Goal: Task Accomplishment & Management: Manage account settings

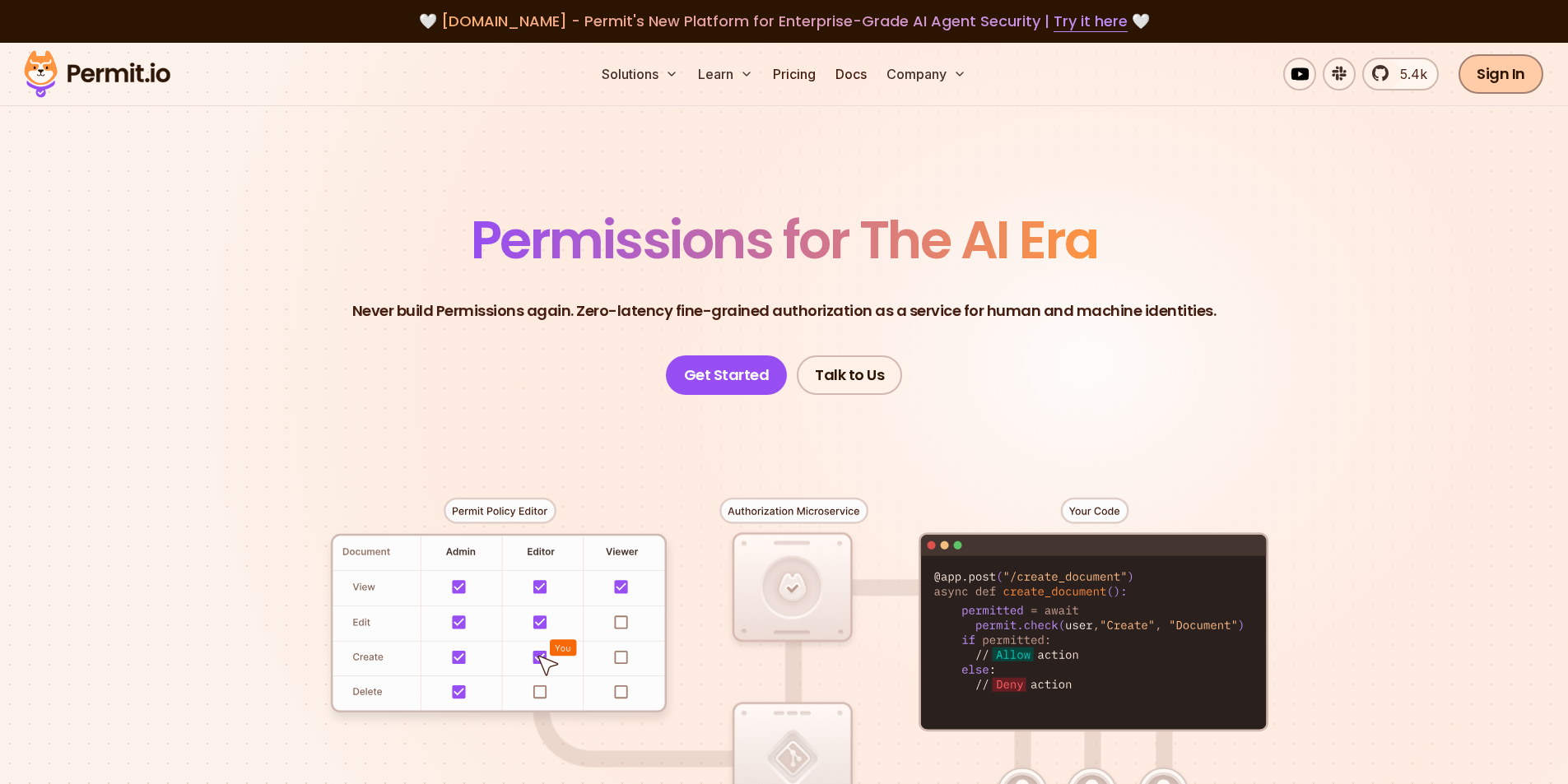
drag, startPoint x: 0, startPoint y: 0, endPoint x: 1513, endPoint y: 78, distance: 1515.0
click at [1513, 78] on link "Sign In" at bounding box center [1501, 74] width 85 height 40
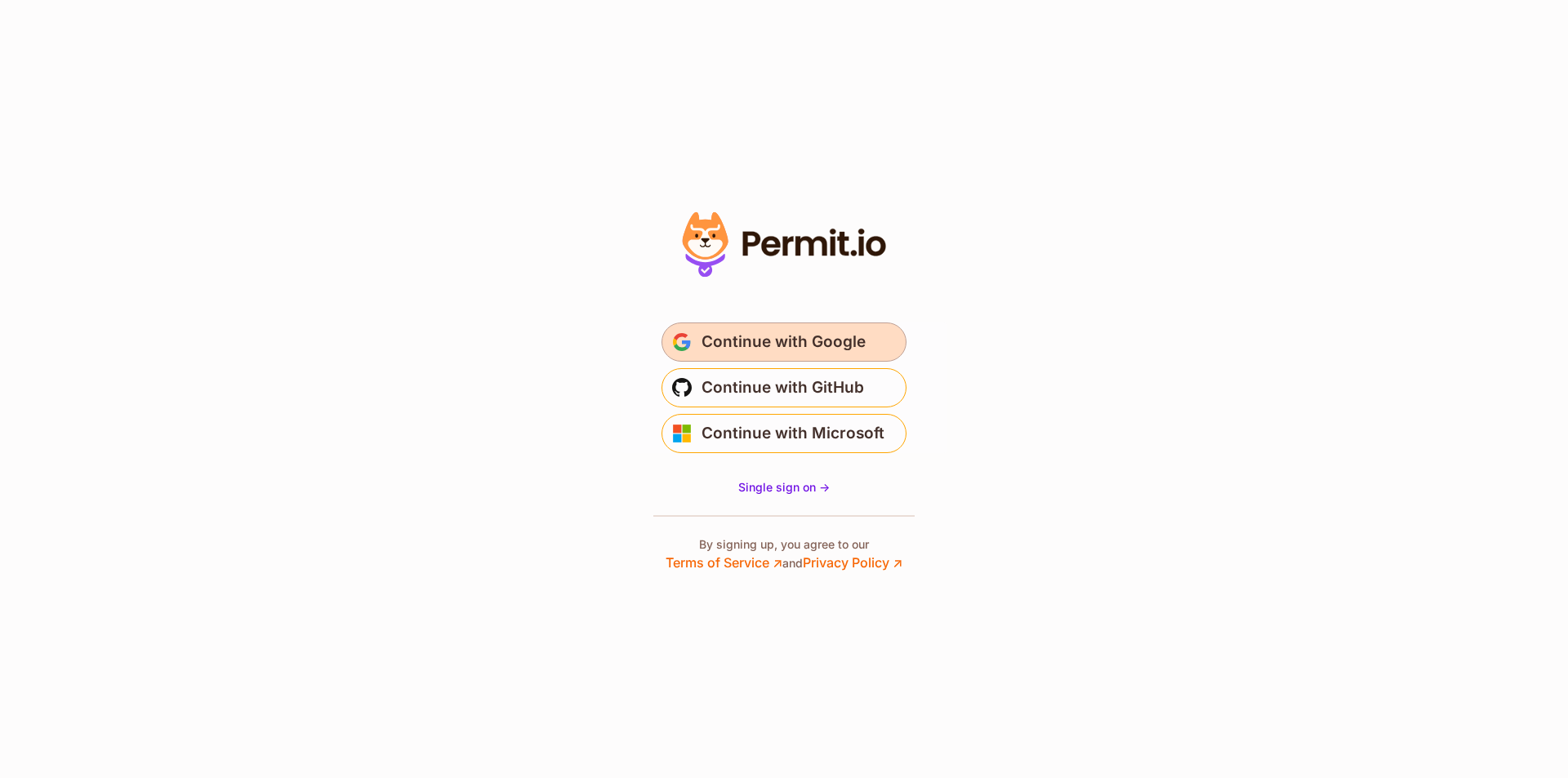
click at [770, 333] on span "Continue with Google" at bounding box center [783, 342] width 164 height 26
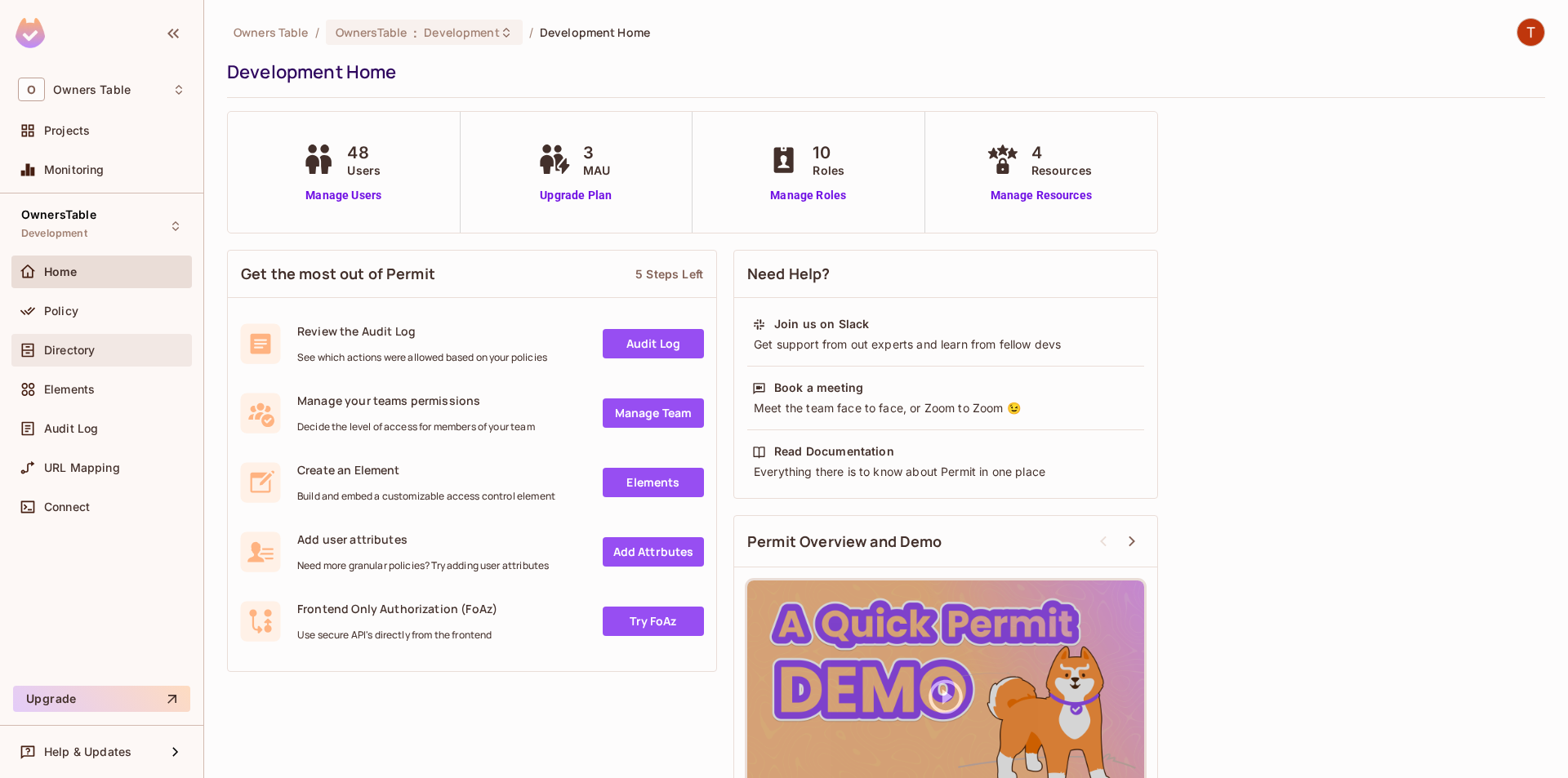
click at [128, 354] on div "Directory" at bounding box center [114, 350] width 141 height 13
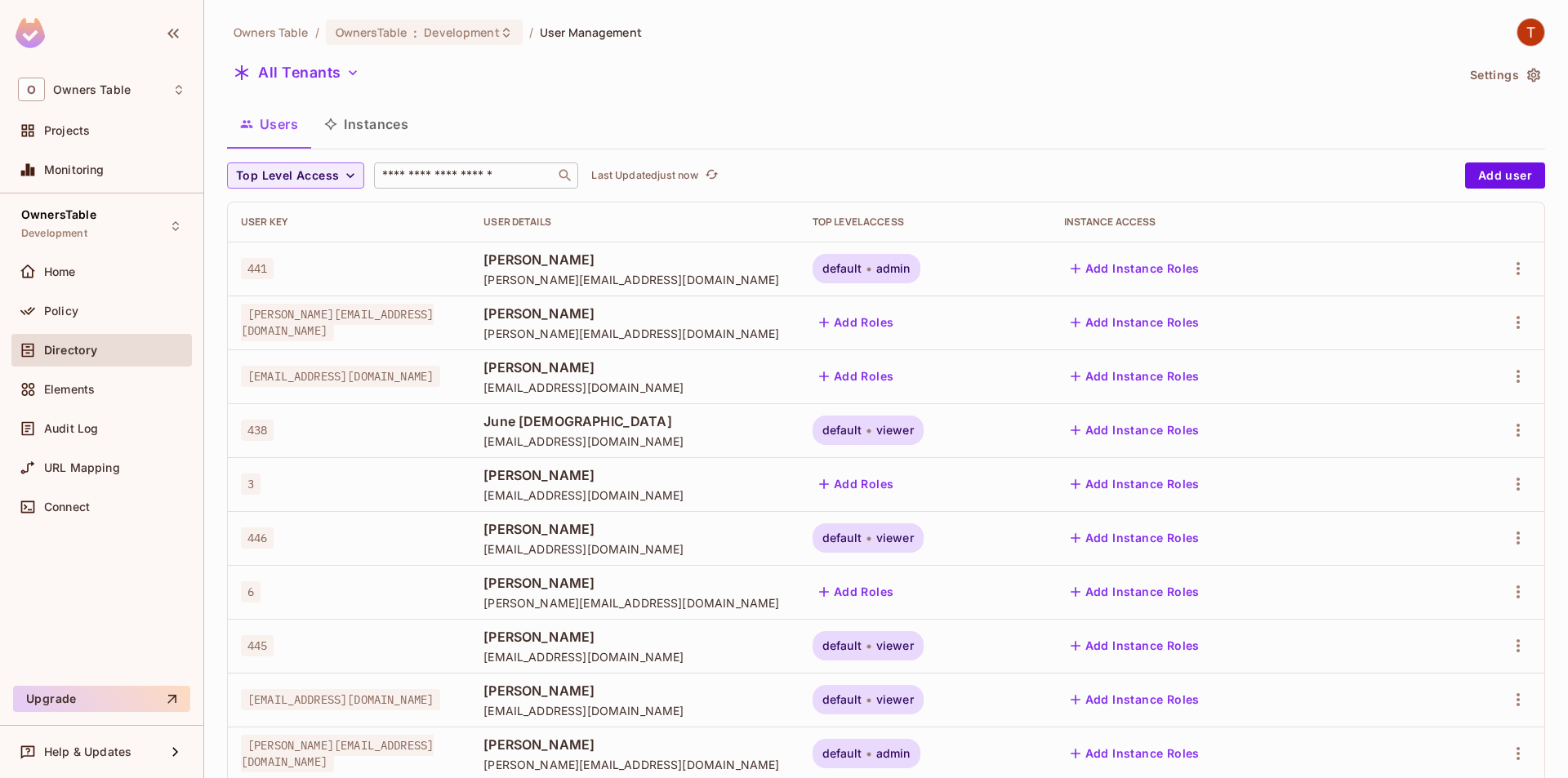
click at [456, 180] on input "text" at bounding box center [465, 175] width 172 height 17
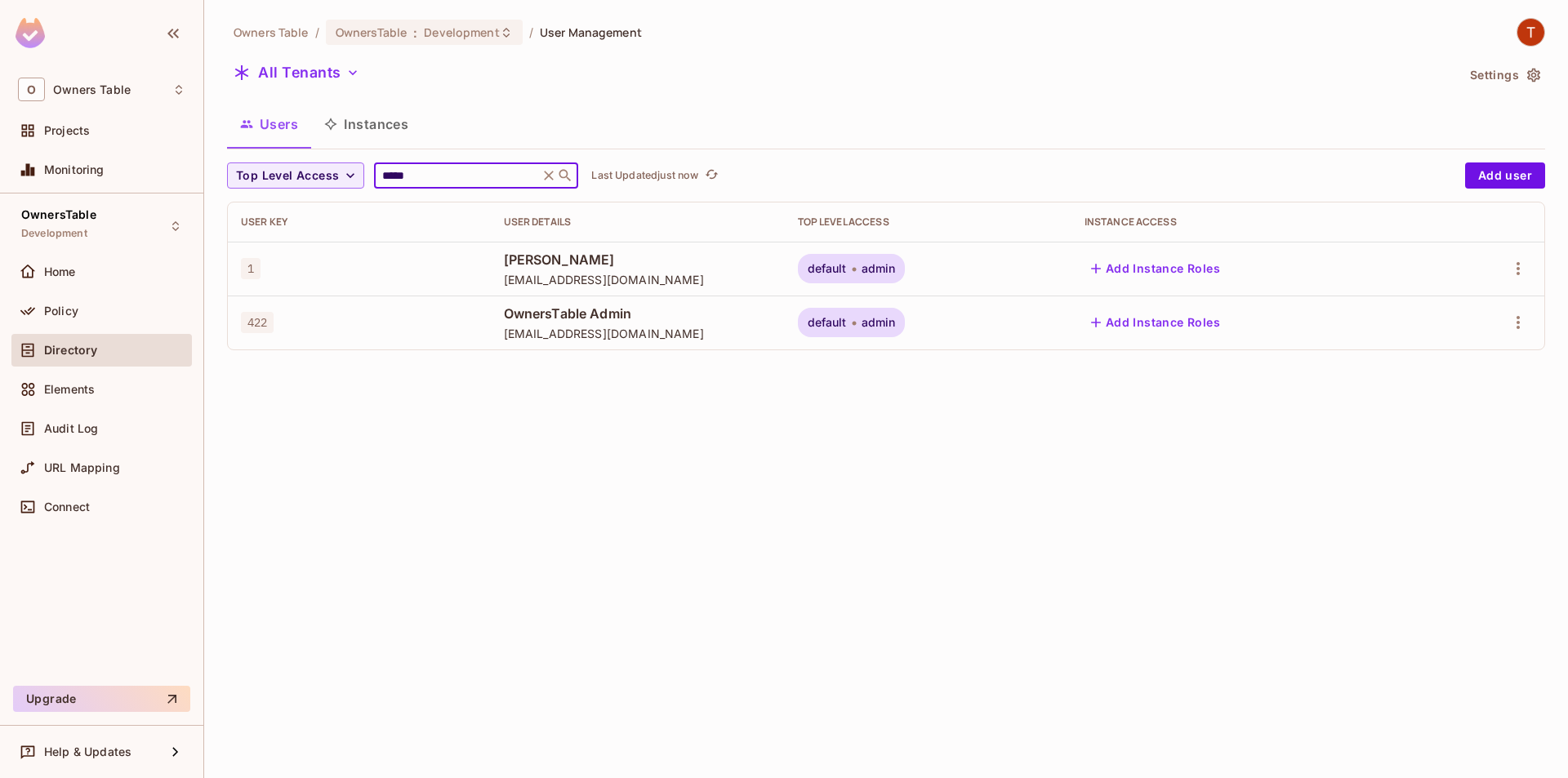
type input "*****"
click at [367, 122] on button "Instances" at bounding box center [366, 123] width 110 height 41
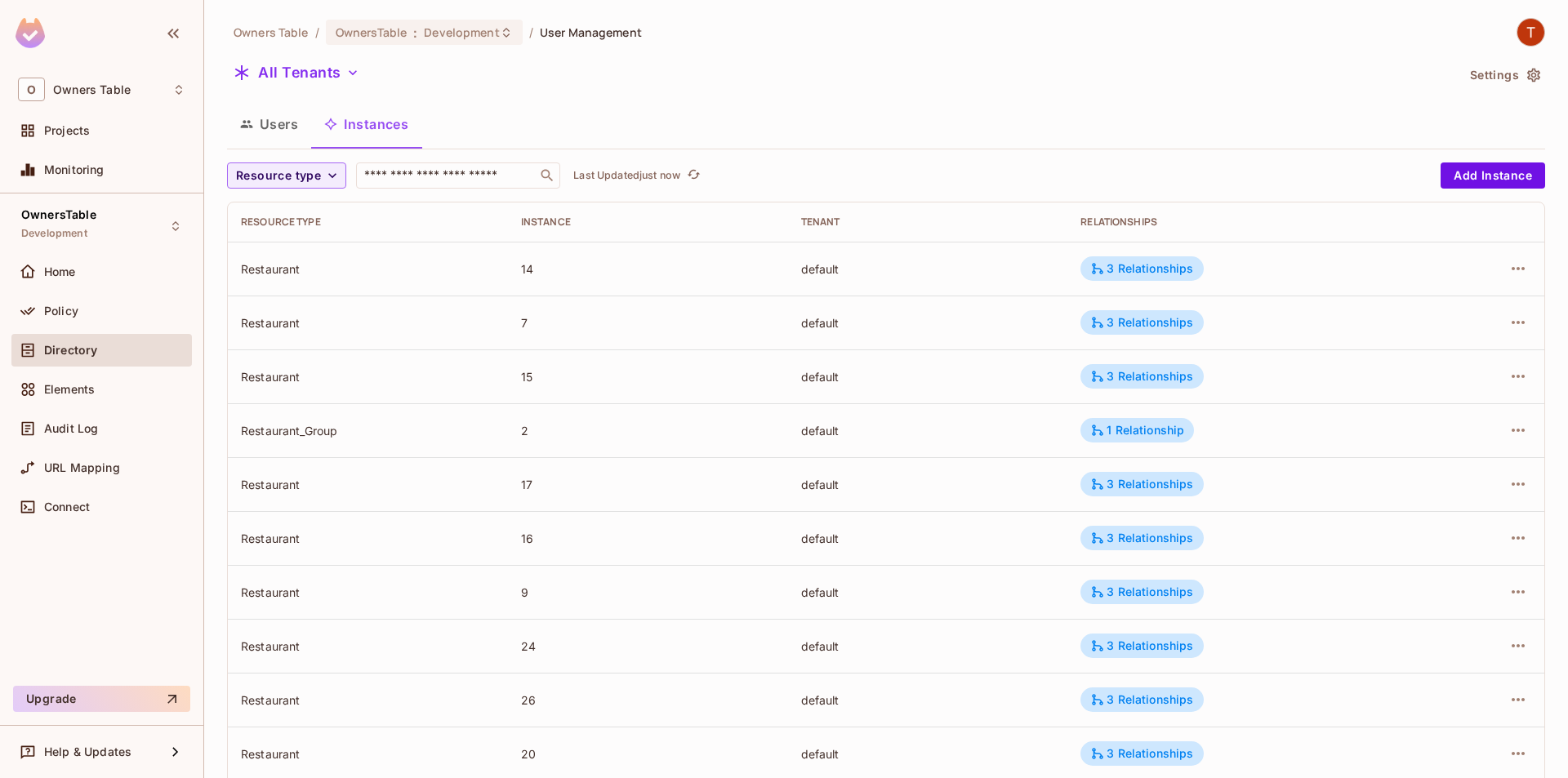
click at [74, 346] on span "Directory" at bounding box center [70, 350] width 53 height 13
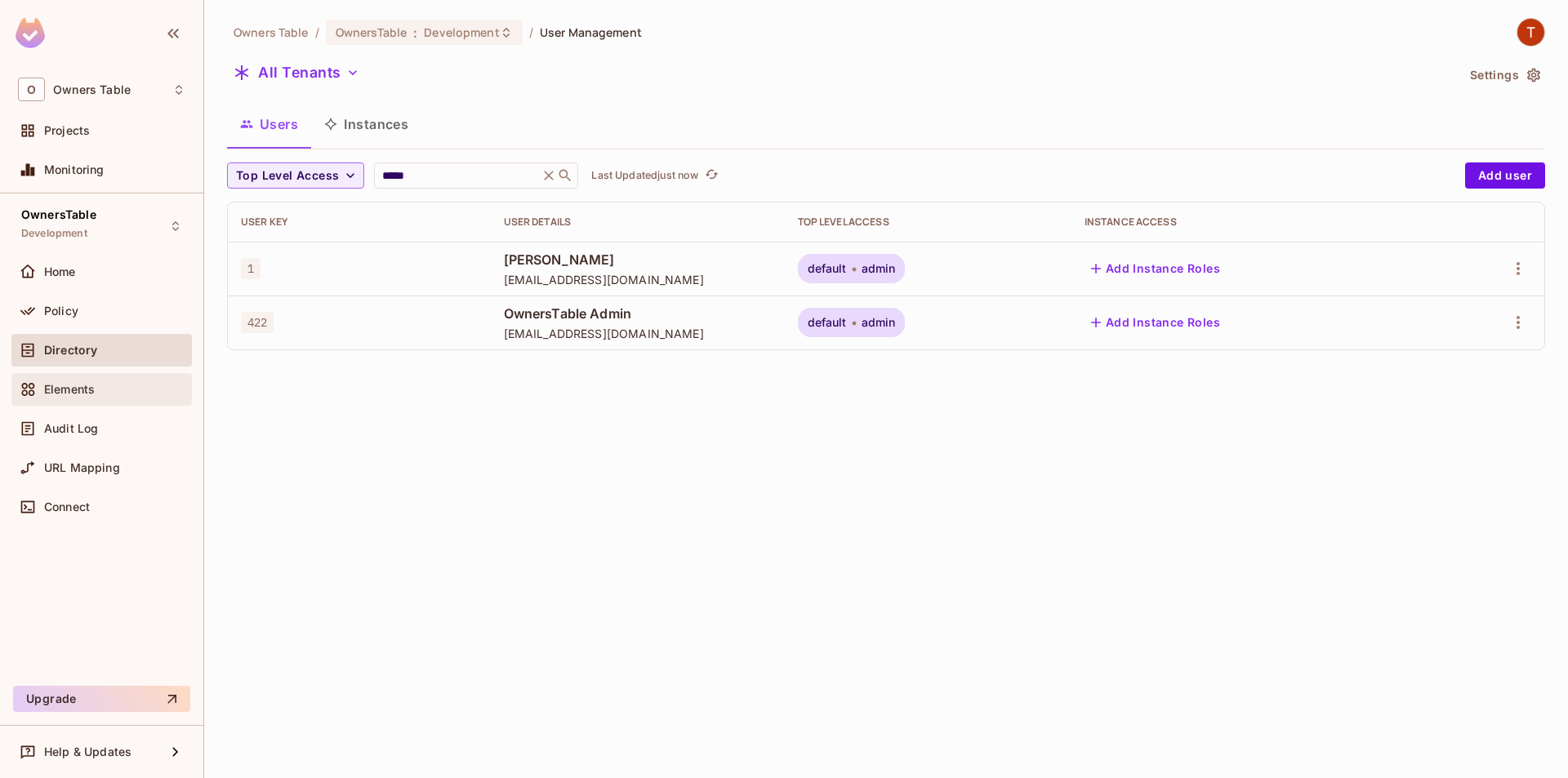
click at [103, 396] on div "Elements" at bounding box center [102, 389] width 167 height 19
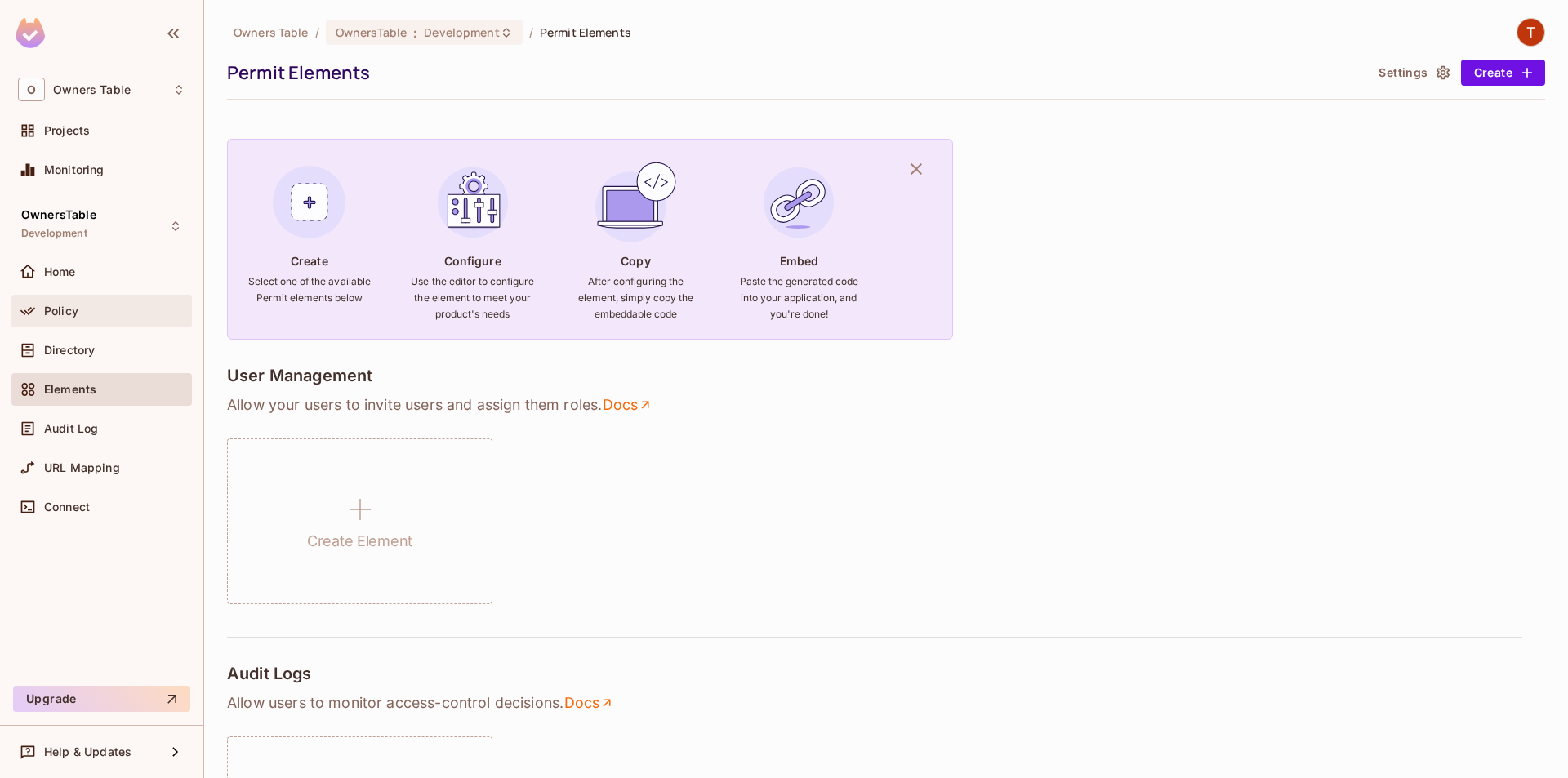
click at [102, 313] on div "Policy" at bounding box center [114, 311] width 141 height 13
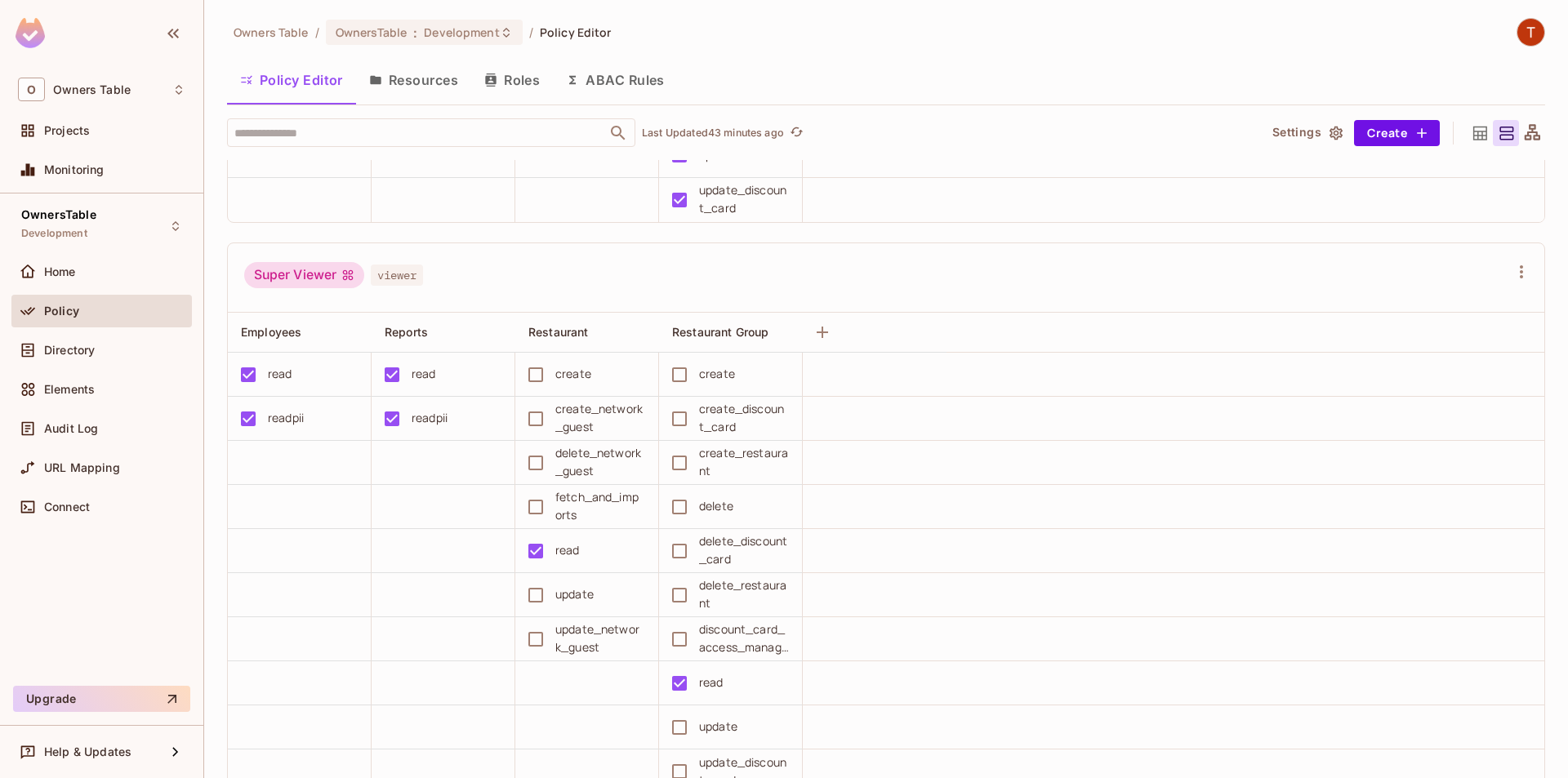
scroll to position [81, 0]
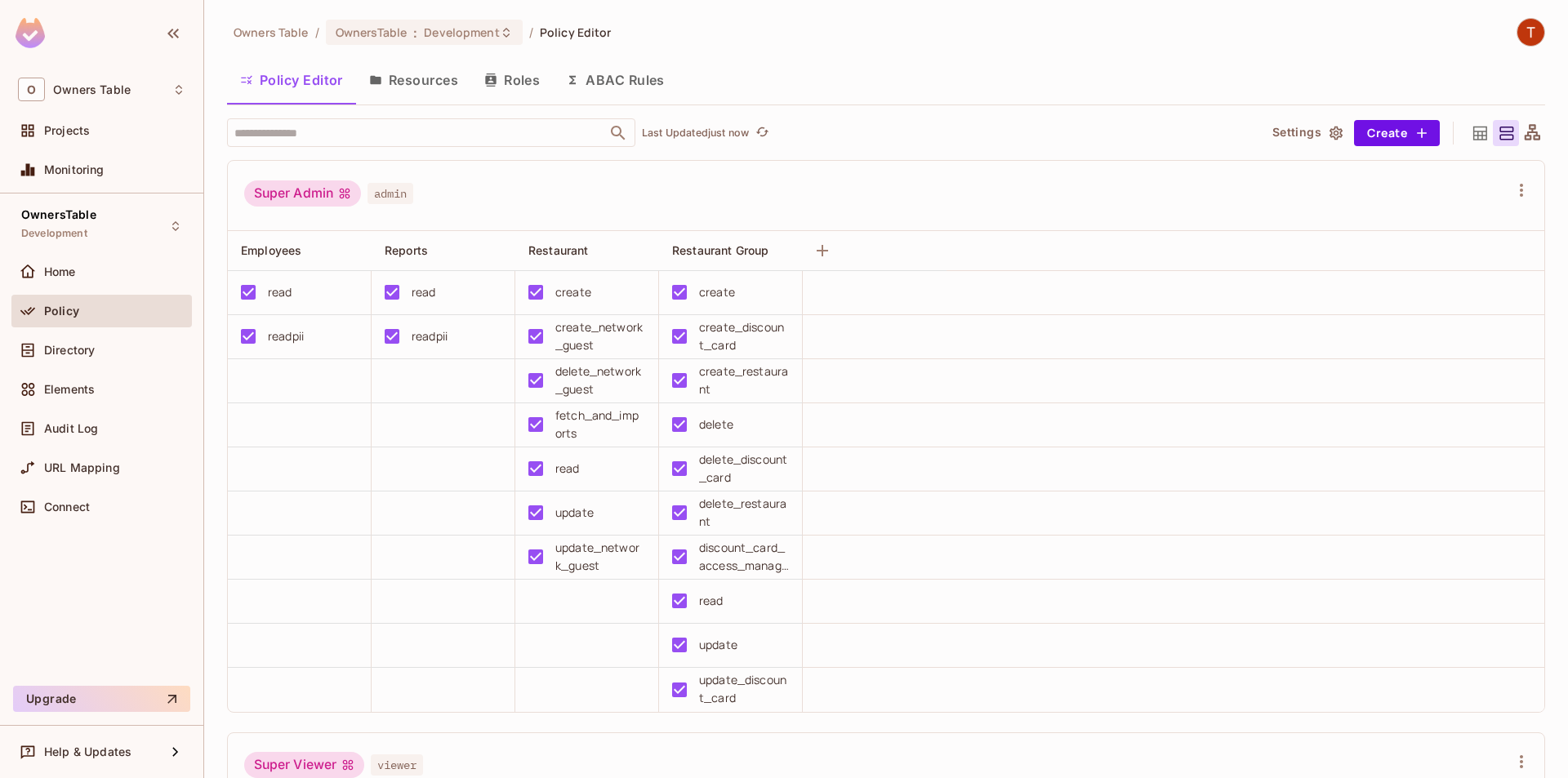
click at [714, 296] on div "create" at bounding box center [716, 292] width 36 height 18
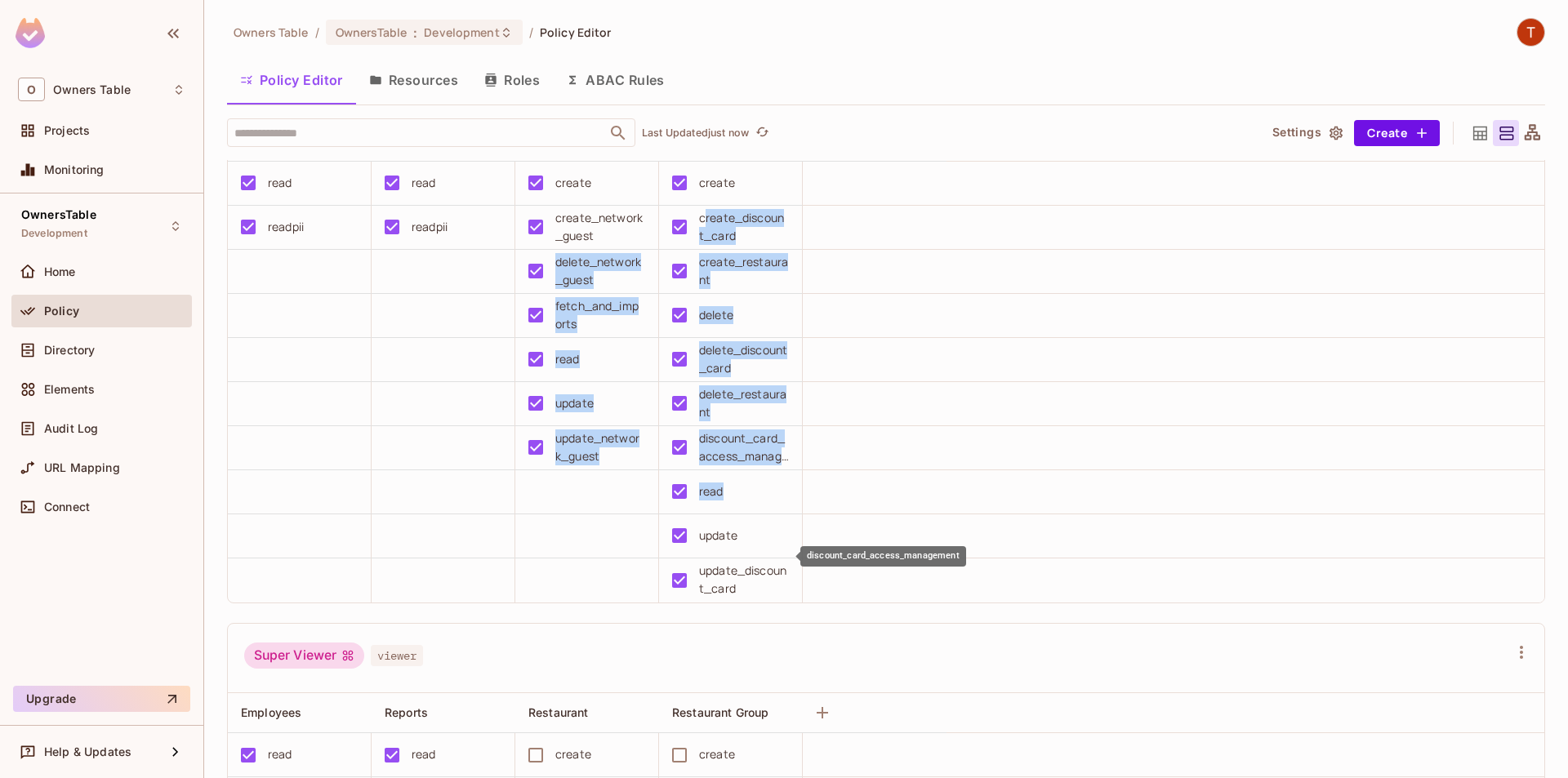
drag, startPoint x: 703, startPoint y: 334, endPoint x: 759, endPoint y: 564, distance: 236.7
click at [759, 564] on tbody "read read create create readpii readpii create_network_guest create_discount_ca…" at bounding box center [886, 381] width 1317 height 441
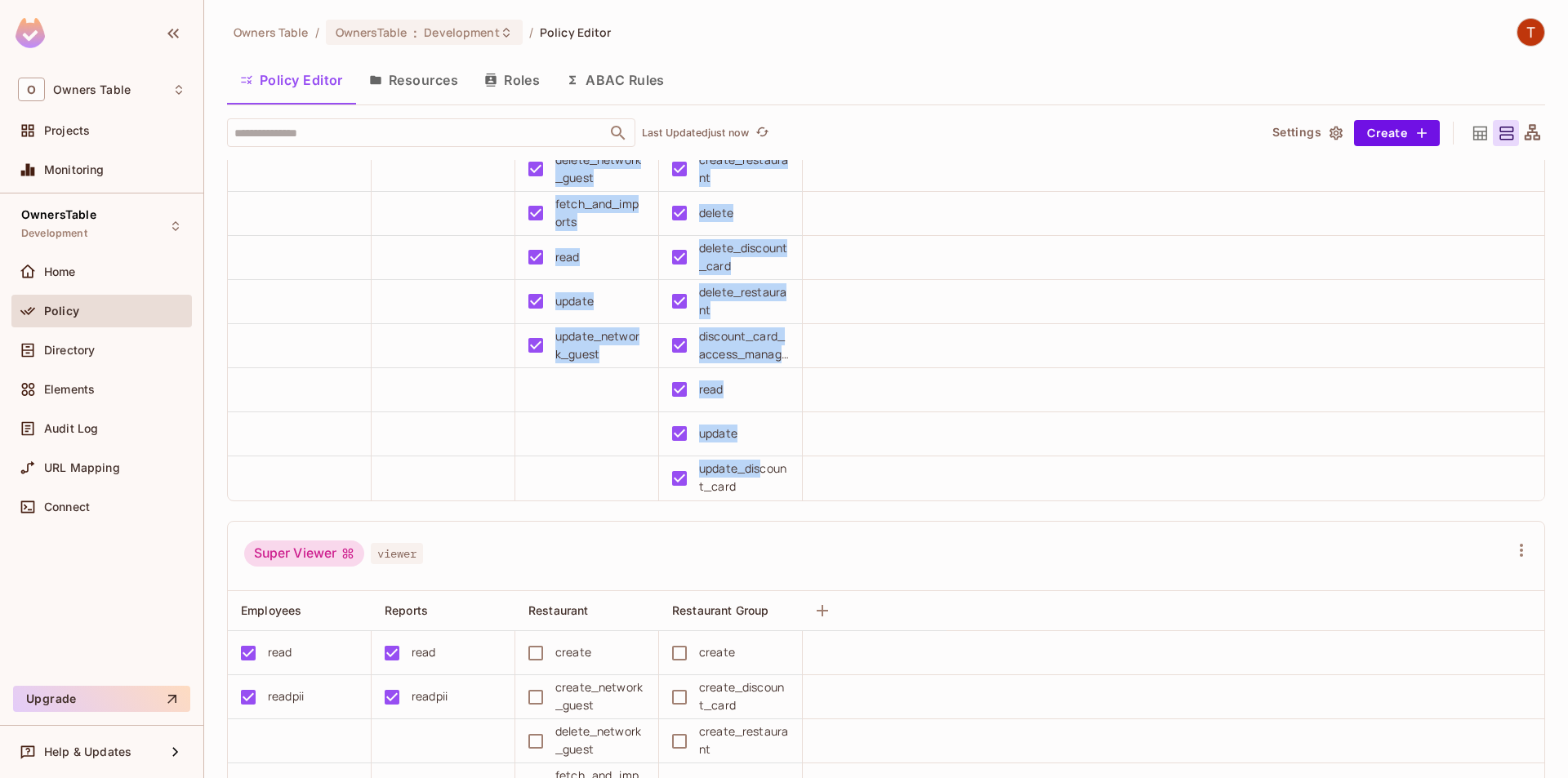
scroll to position [326, 0]
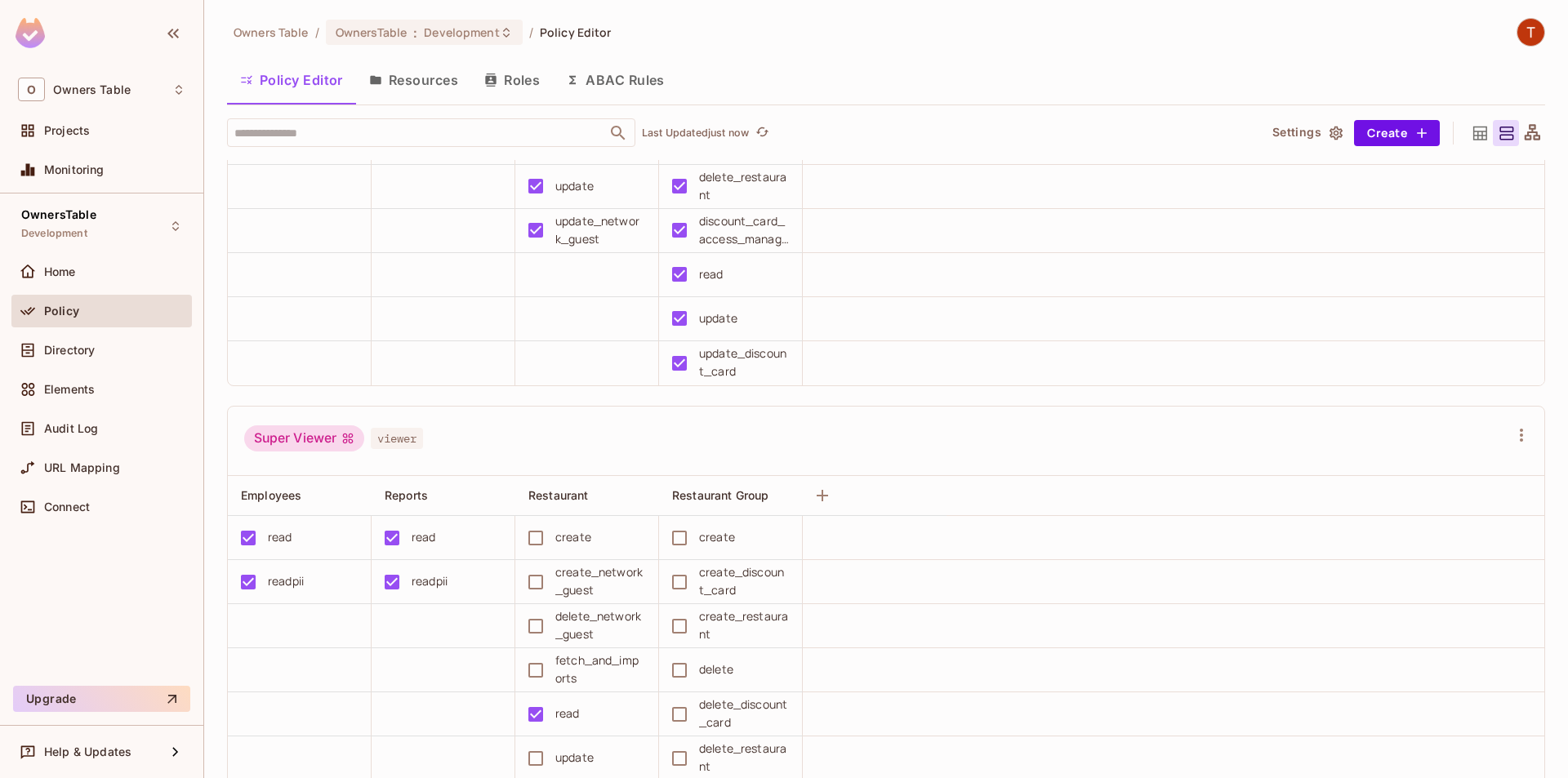
click at [721, 407] on div "Super Viewer viewer" at bounding box center [886, 442] width 1317 height 70
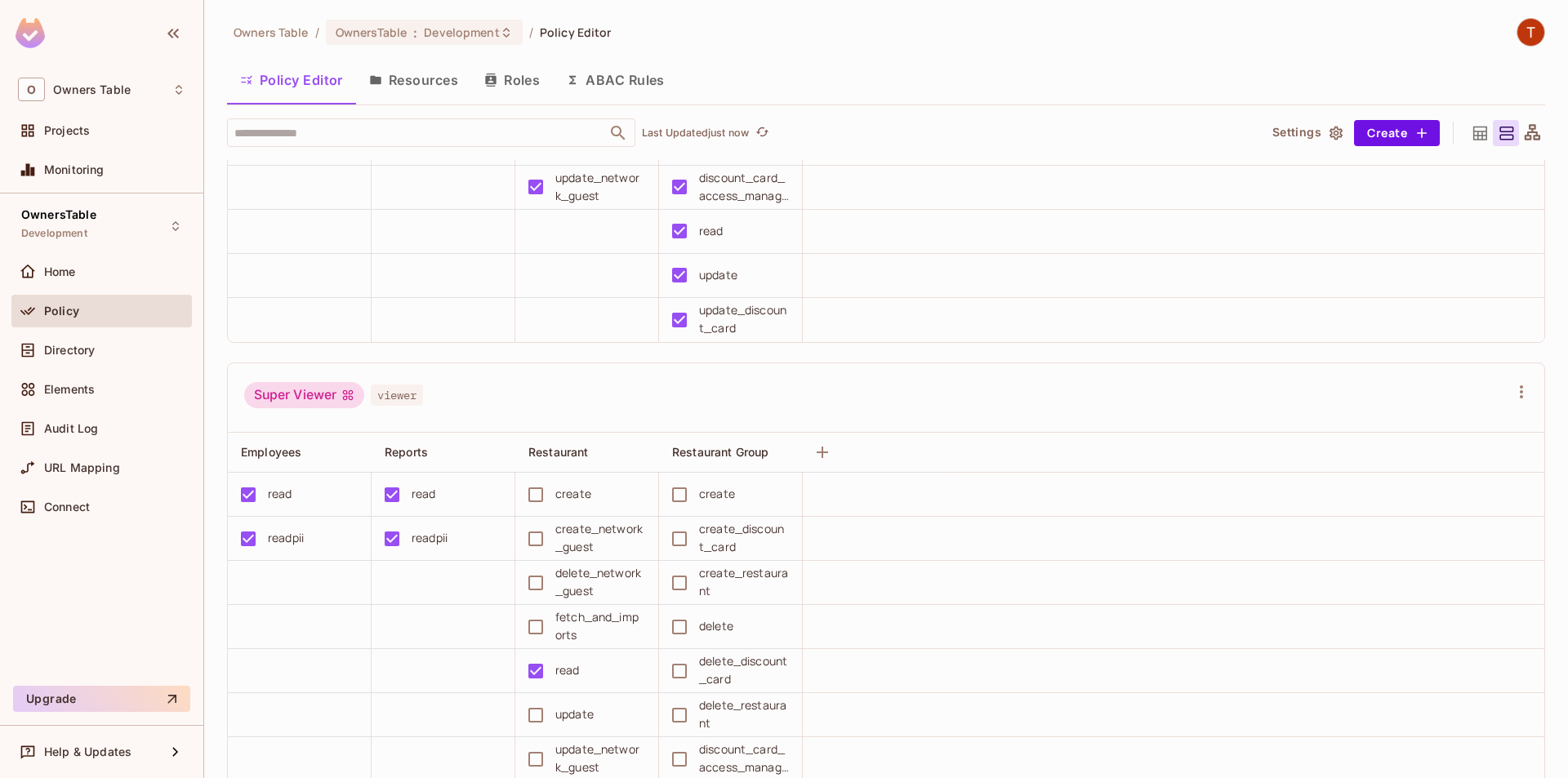
scroll to position [571, 0]
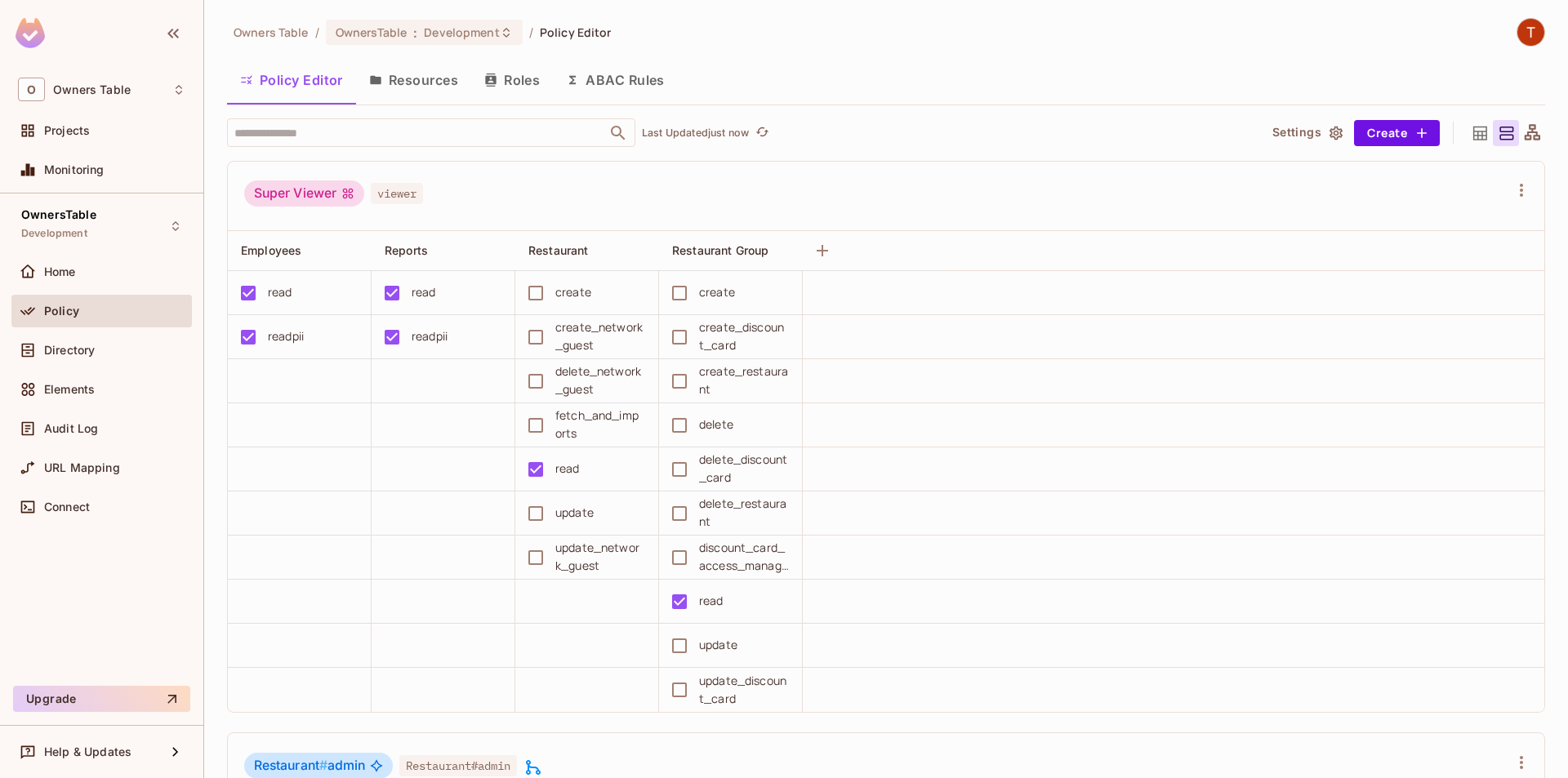
click at [746, 501] on div "delete_restaurant" at bounding box center [743, 512] width 90 height 36
click at [728, 454] on div "delete_discount_card" at bounding box center [743, 468] width 90 height 36
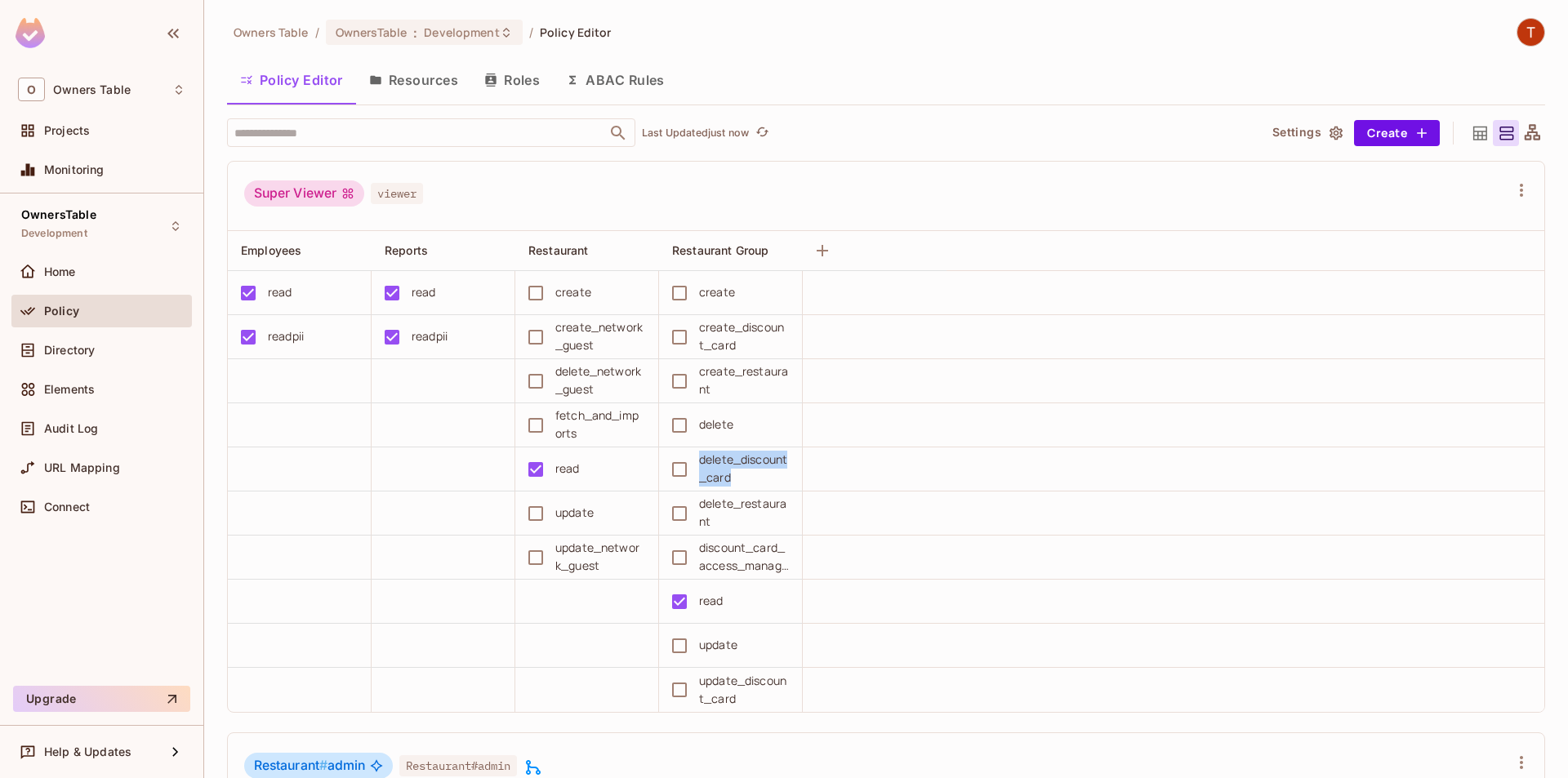
click at [728, 454] on div "delete_discount_card" at bounding box center [743, 468] width 90 height 36
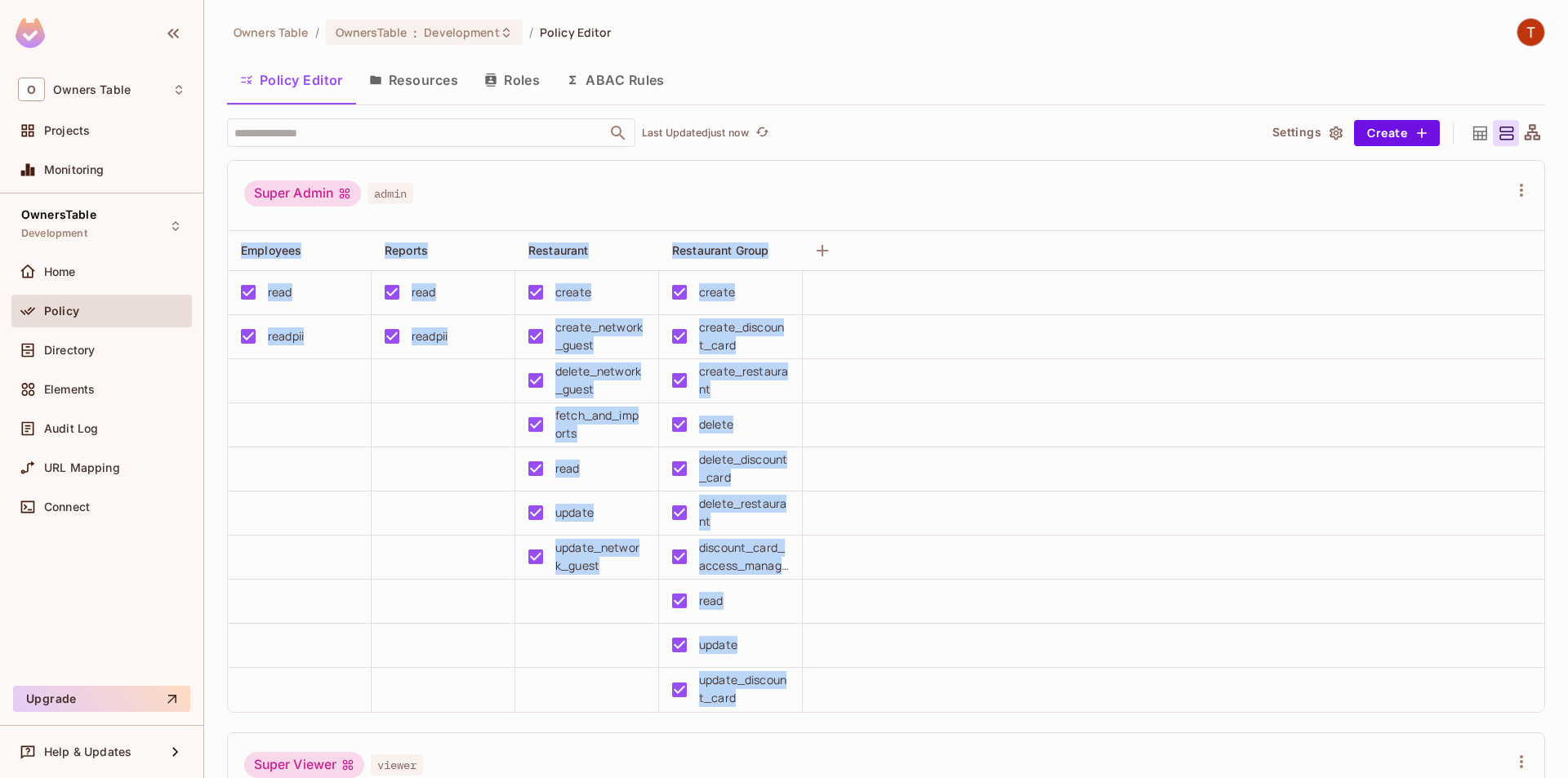
drag, startPoint x: 731, startPoint y: 693, endPoint x: 750, endPoint y: 673, distance: 27.6
click at [747, 705] on div "update_discount_card" at bounding box center [743, 689] width 90 height 36
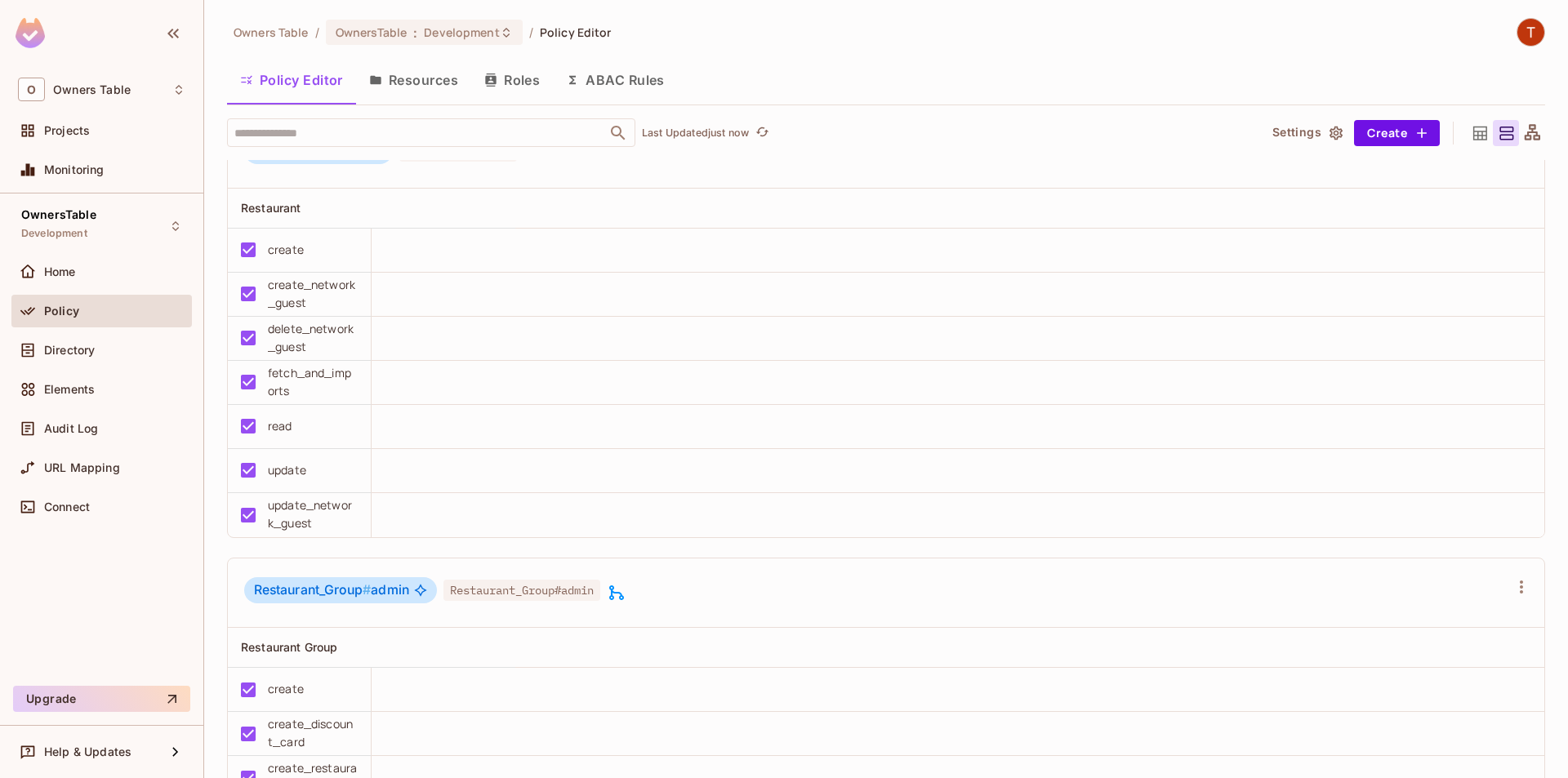
scroll to position [1224, 0]
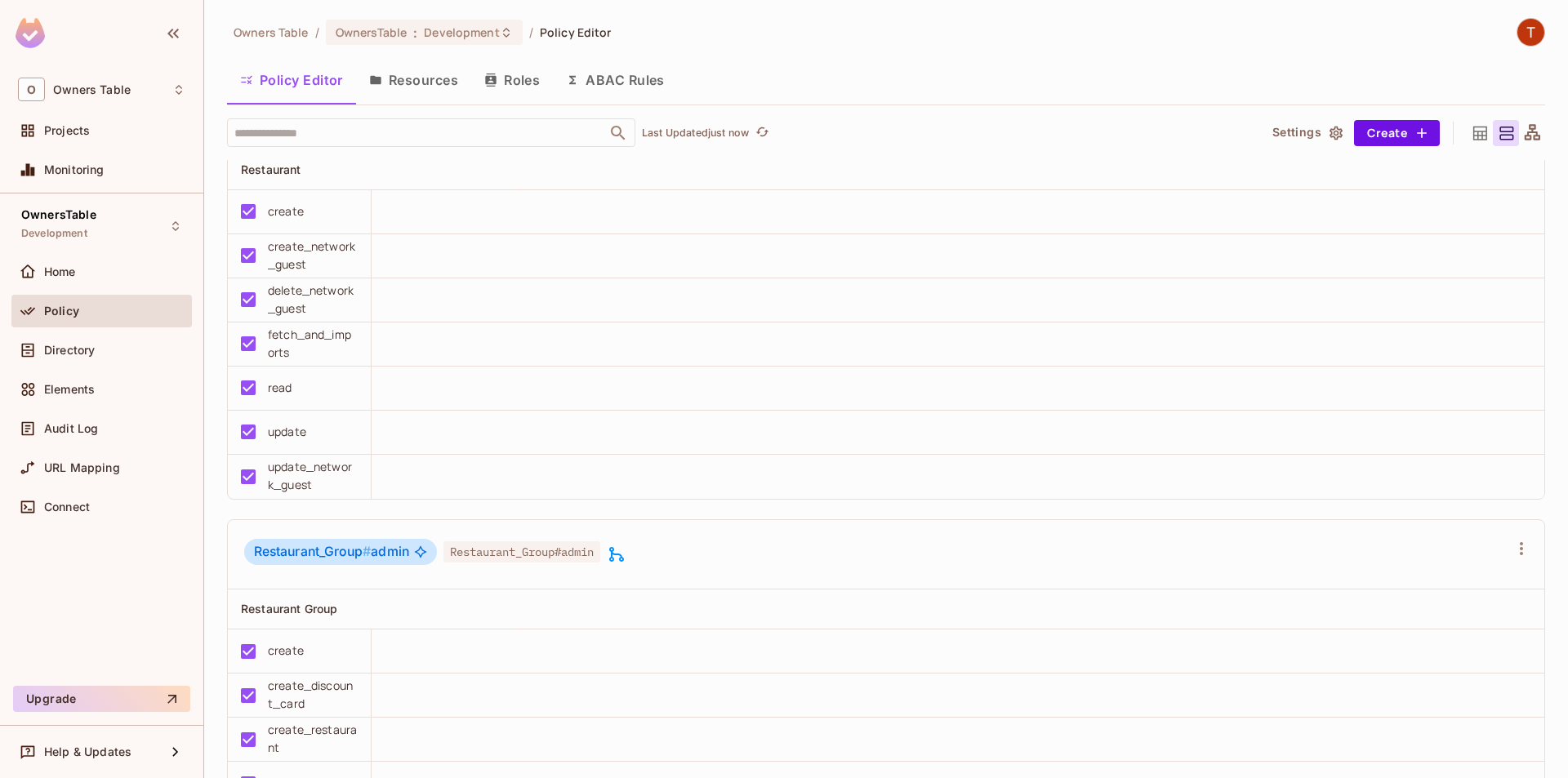
click at [95, 310] on div "Policy" at bounding box center [114, 311] width 141 height 13
click at [54, 358] on div "Directory" at bounding box center [102, 350] width 167 height 19
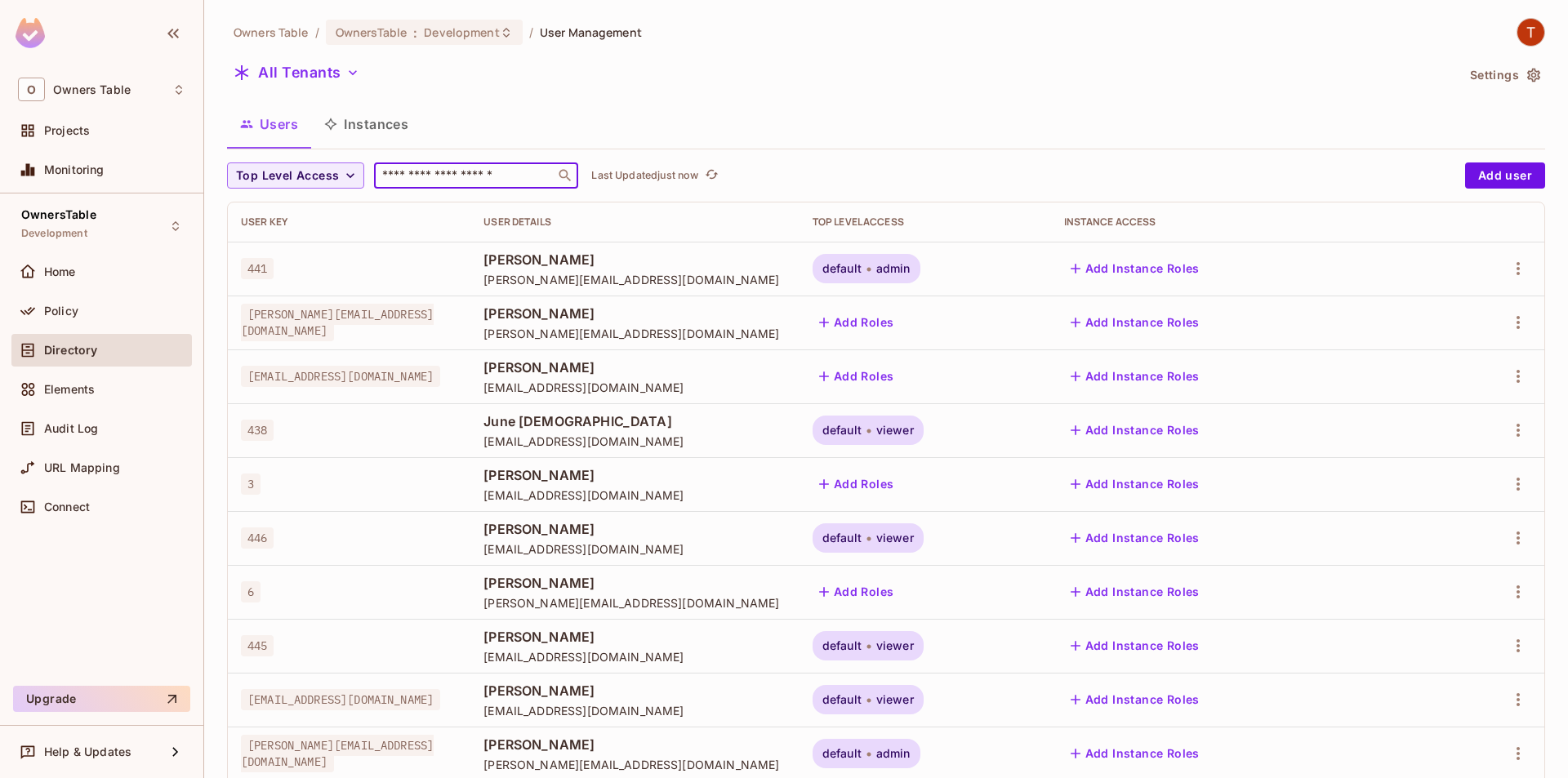
click at [410, 176] on input "text" at bounding box center [465, 175] width 172 height 17
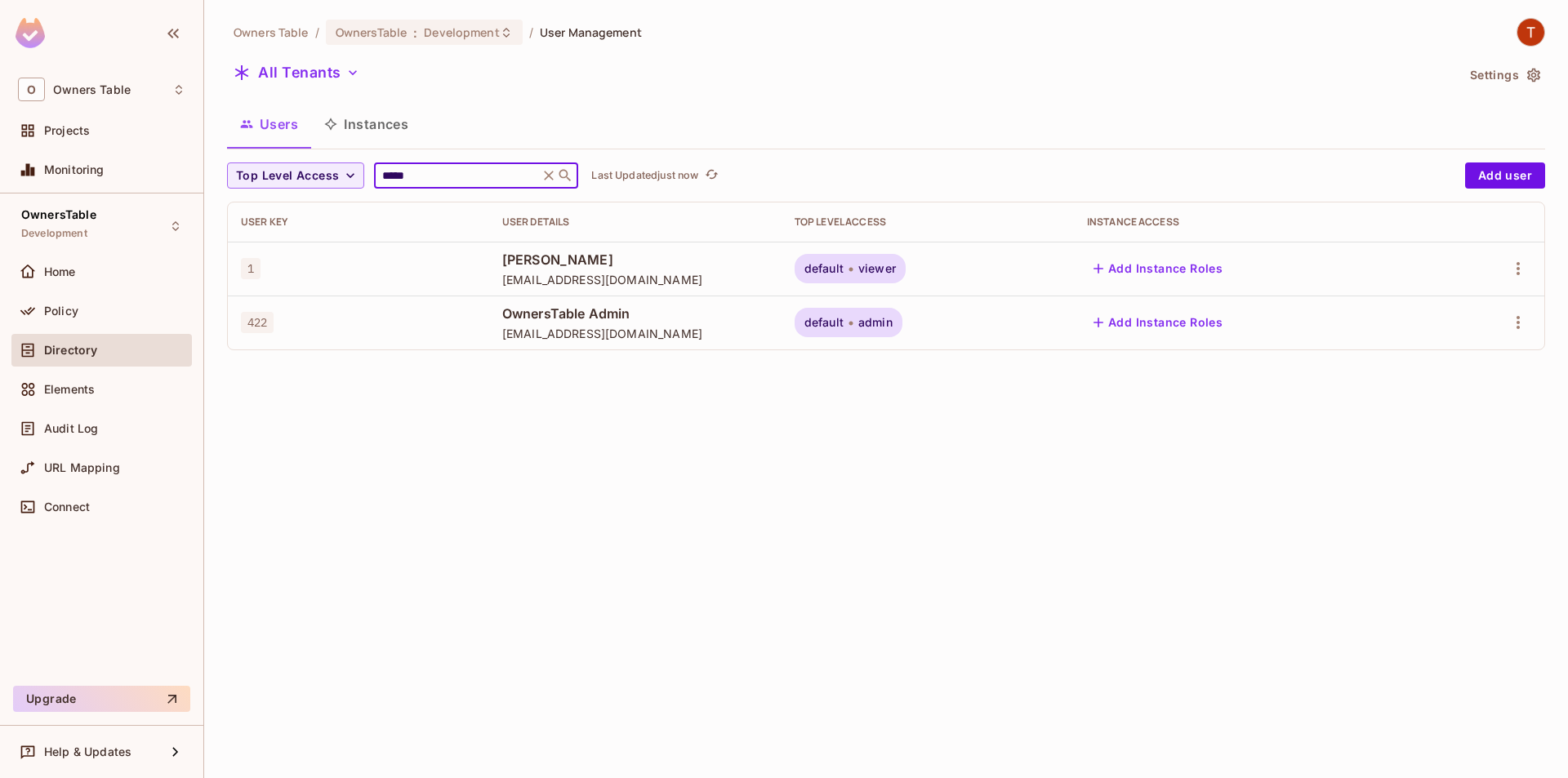
type input "*****"
click at [554, 278] on span "[EMAIL_ADDRESS][DOMAIN_NAME]" at bounding box center [636, 280] width 266 height 16
click at [844, 269] on span "default" at bounding box center [824, 268] width 39 height 13
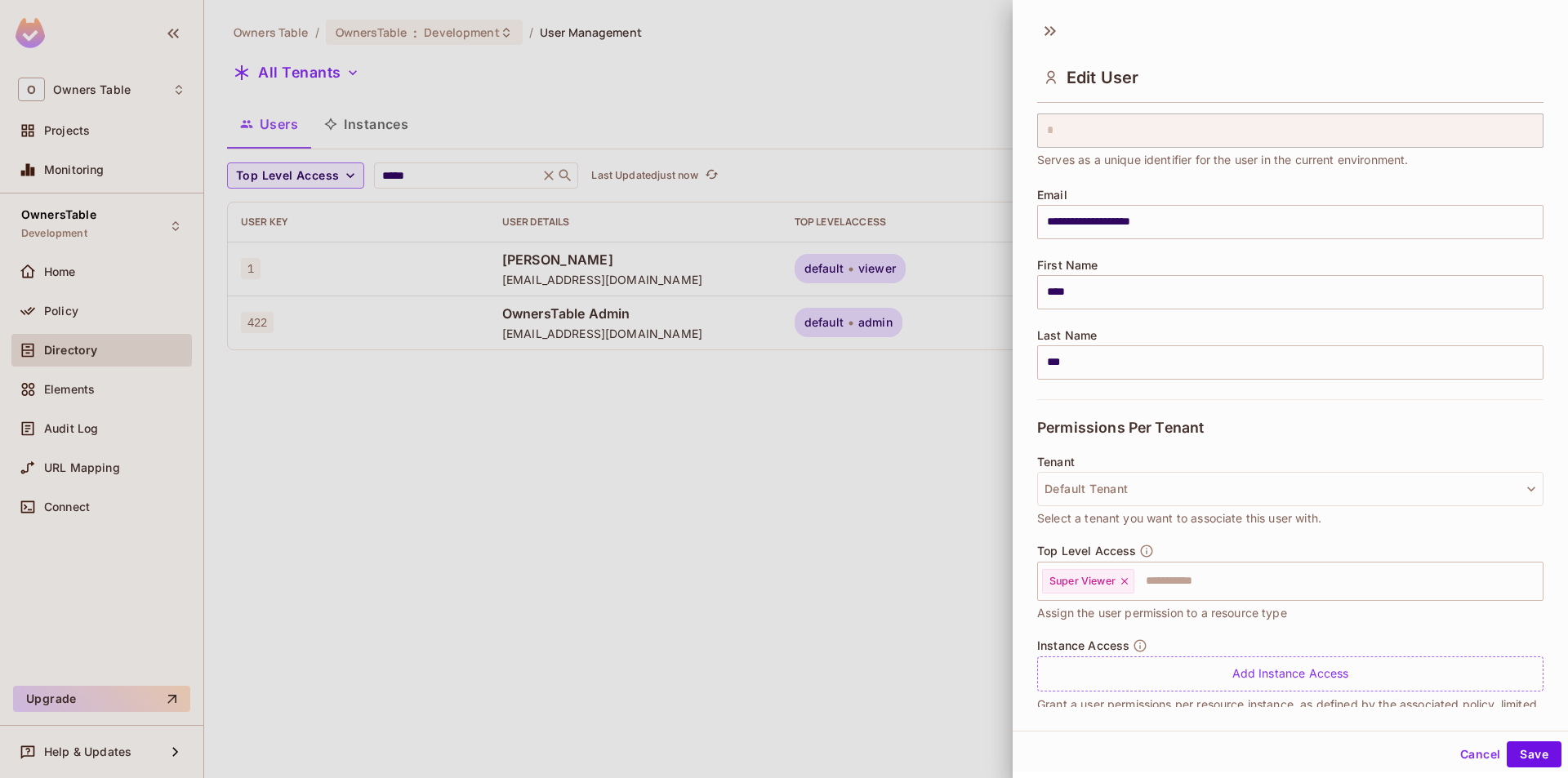
scroll to position [91, 0]
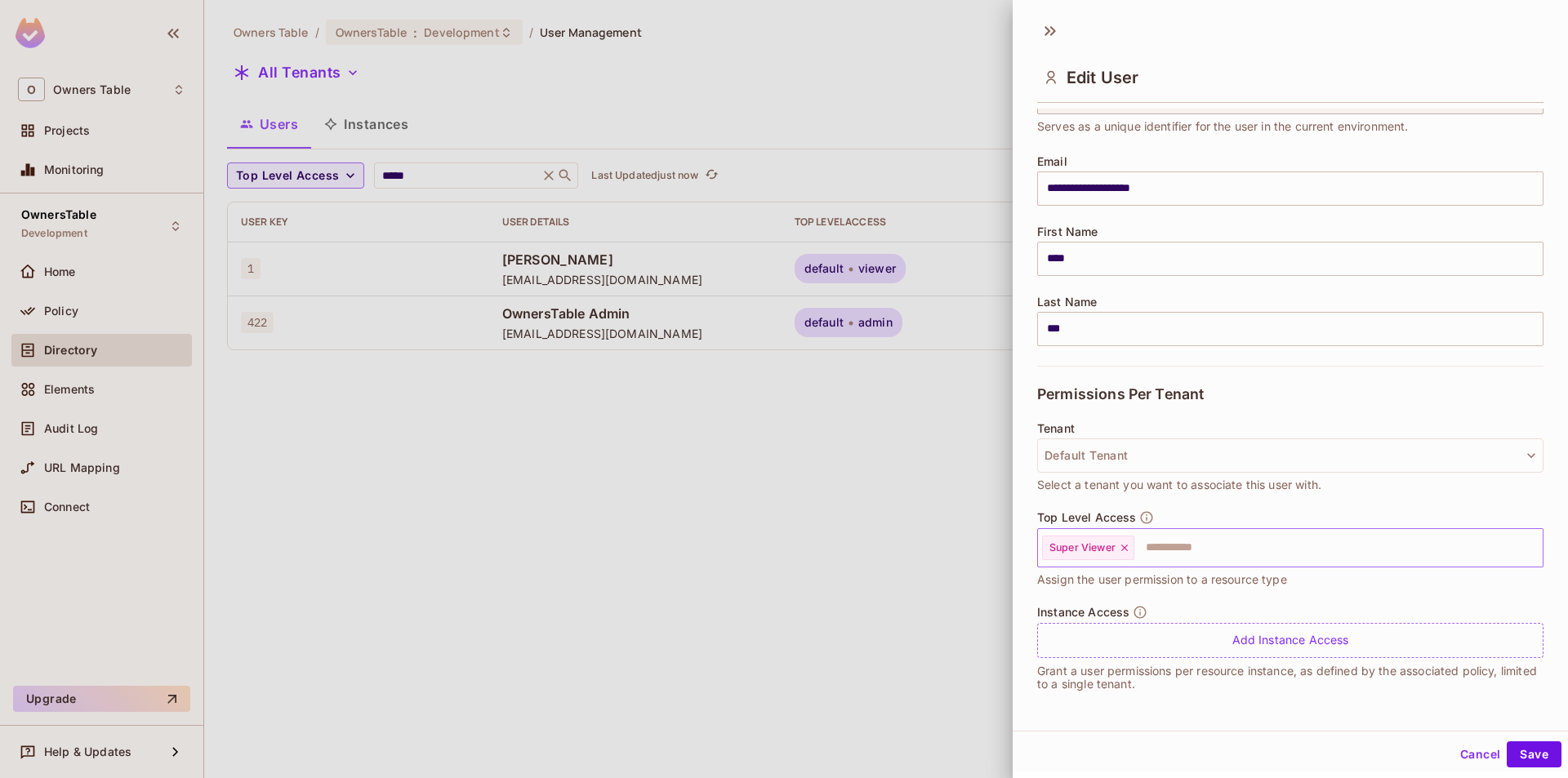
click at [1126, 549] on icon at bounding box center [1124, 547] width 6 height 6
click at [1126, 543] on input "text" at bounding box center [1276, 547] width 471 height 32
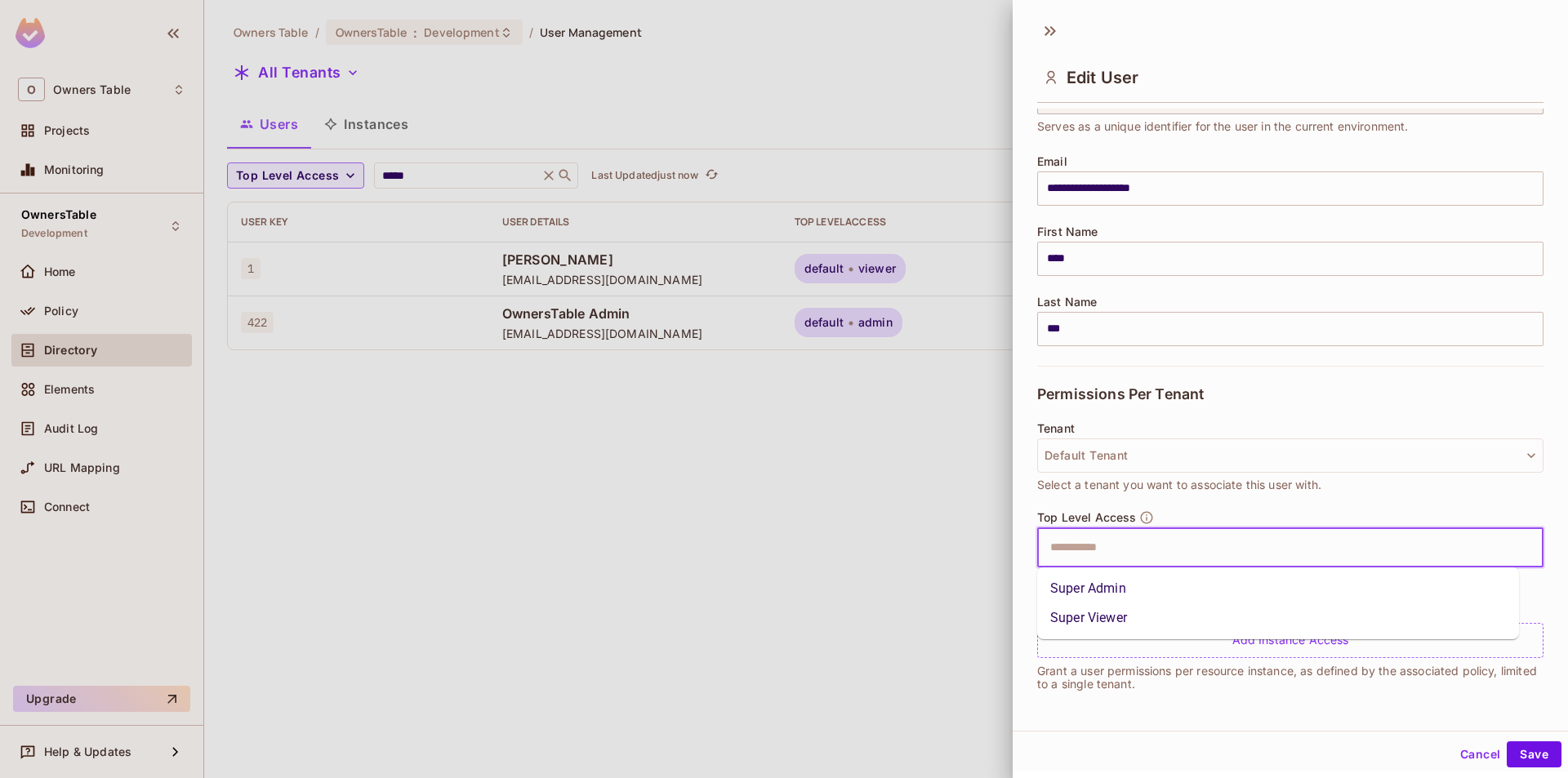
click at [1094, 592] on li "Super Admin" at bounding box center [1278, 589] width 482 height 30
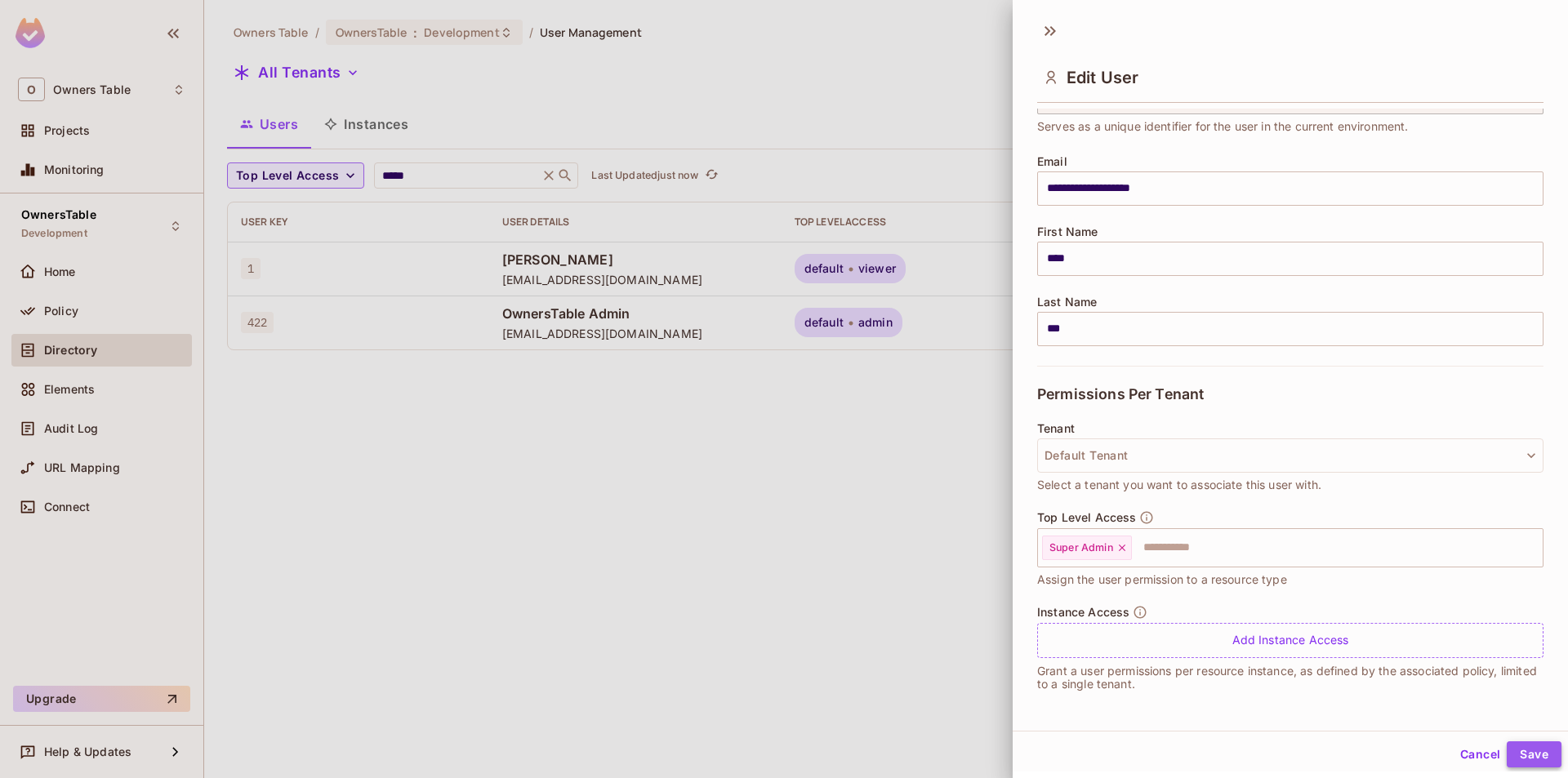
drag, startPoint x: 1516, startPoint y: 756, endPoint x: 1517, endPoint y: 747, distance: 9.1
click at [1517, 755] on button "Save" at bounding box center [1534, 754] width 54 height 26
